Goal: Find specific page/section: Find specific page/section

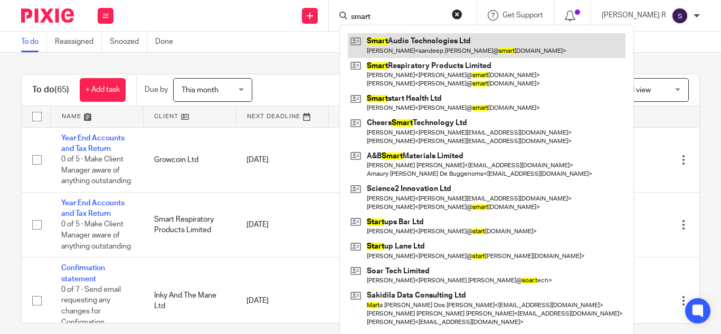
type input "smart"
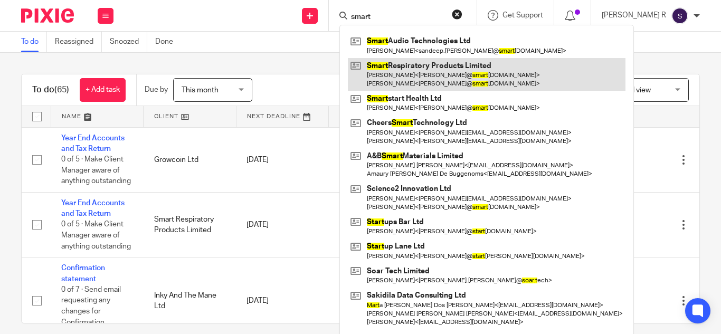
drag, startPoint x: 416, startPoint y: 48, endPoint x: 398, endPoint y: 78, distance: 34.7
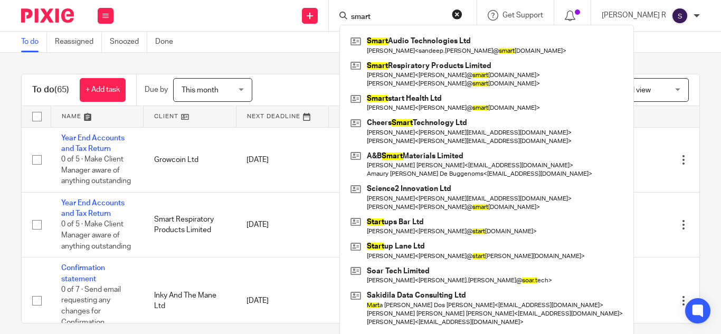
click at [341, 64] on div "To do (65) + Add task Due by This month This month Today Tomorrow This week Nex…" at bounding box center [360, 193] width 721 height 281
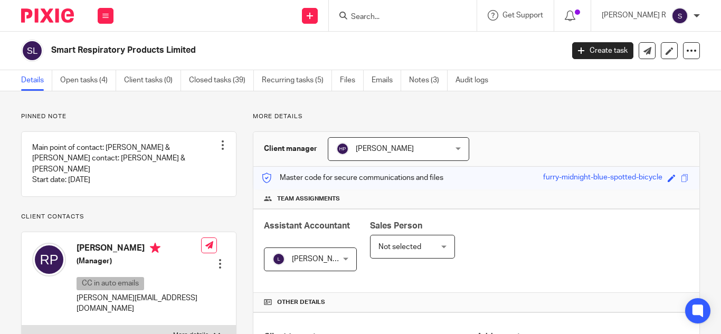
click at [391, 18] on input "Search" at bounding box center [397, 17] width 95 height 9
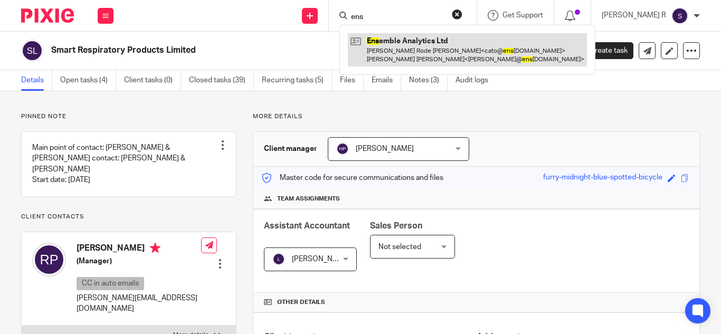
type input "ens"
drag, startPoint x: 431, startPoint y: 49, endPoint x: 450, endPoint y: 50, distance: 19.0
click at [432, 50] on link at bounding box center [467, 49] width 239 height 33
